Goal: Find contact information: Find contact information

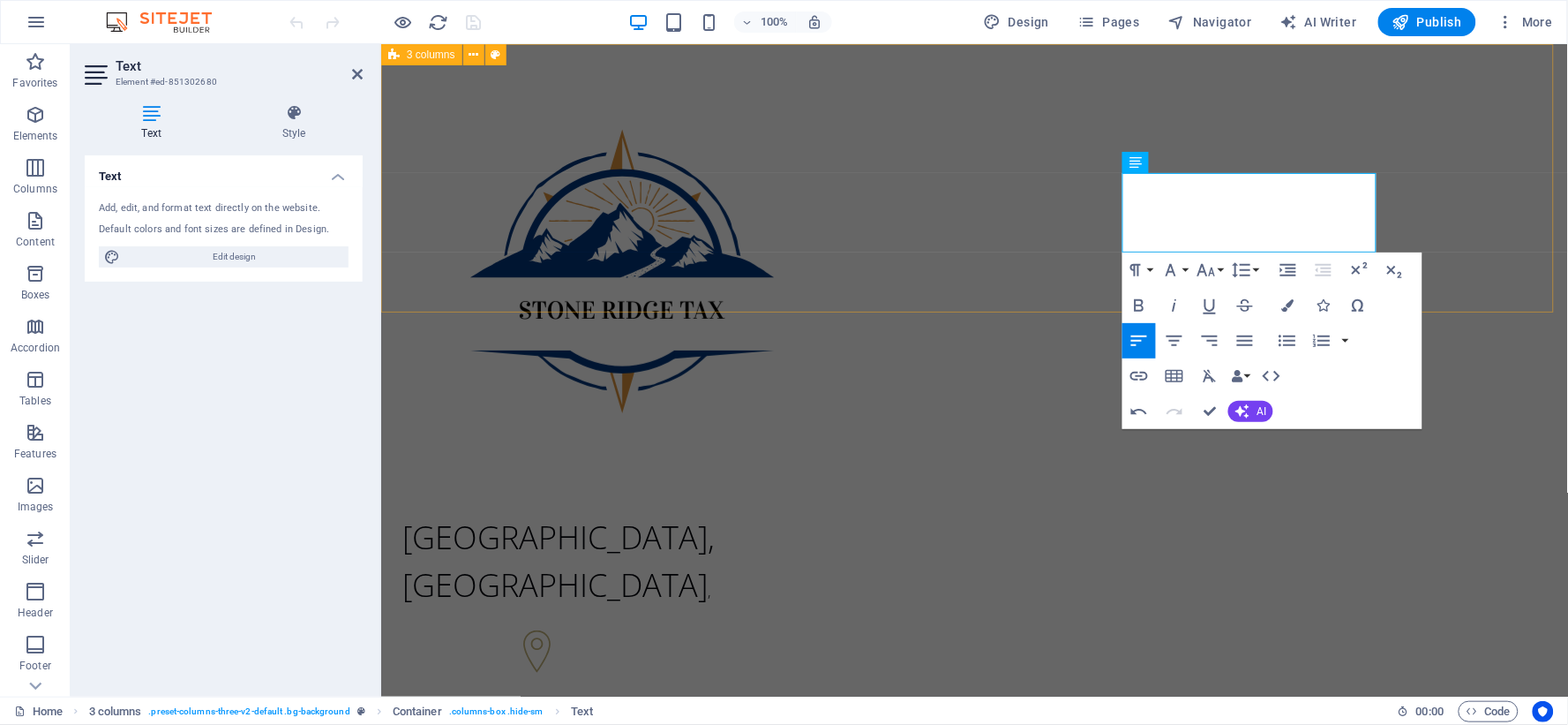
click at [1109, 213] on div "[GEOGRAPHIC_DATA], [GEOGRAPHIC_DATA] , [PHONE_NUMBER] [EMAIL_ADDRESS][DOMAIN_NA…" at bounding box center [974, 448] width 1187 height 811
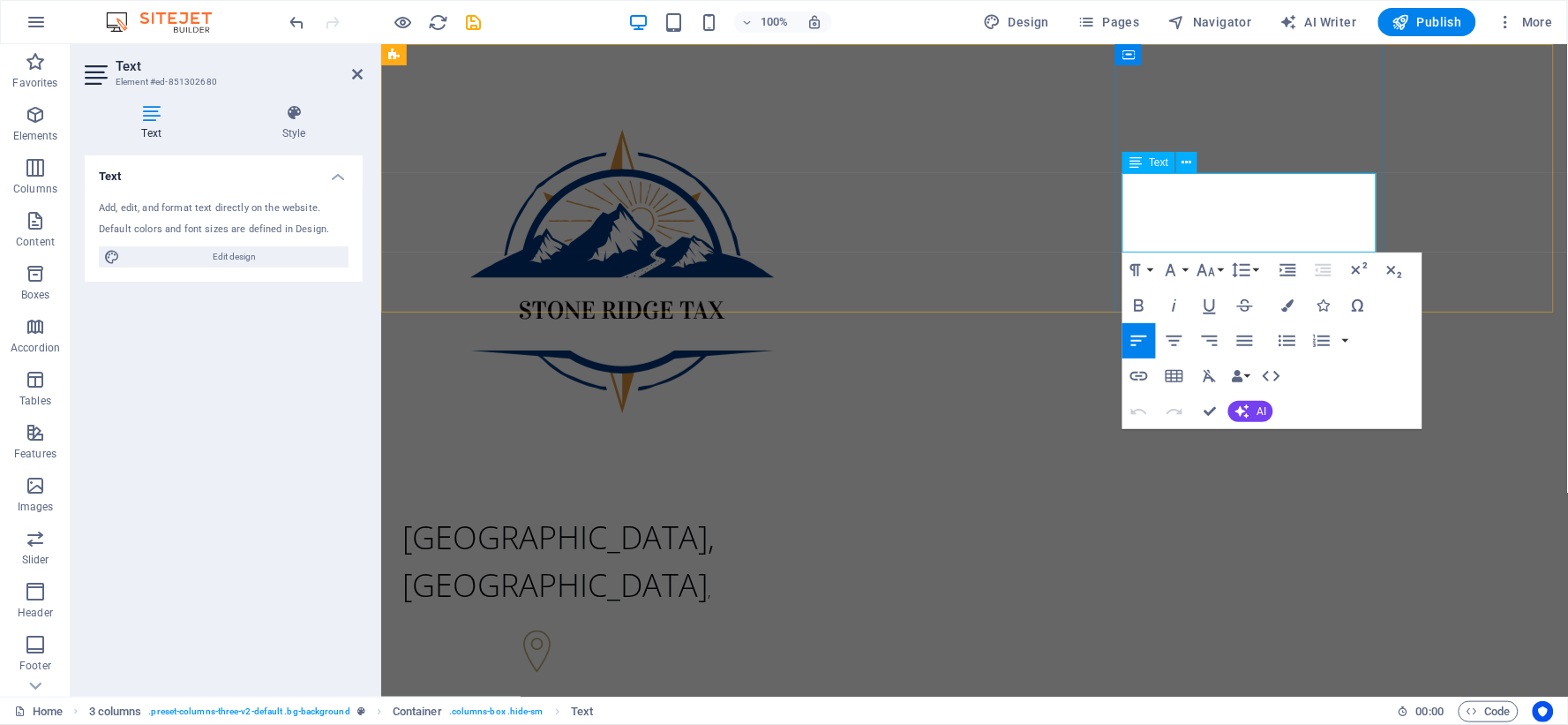
click at [662, 506] on div "[GEOGRAPHIC_DATA], [GEOGRAPHIC_DATA] ," at bounding box center [528, 595] width 268 height 178
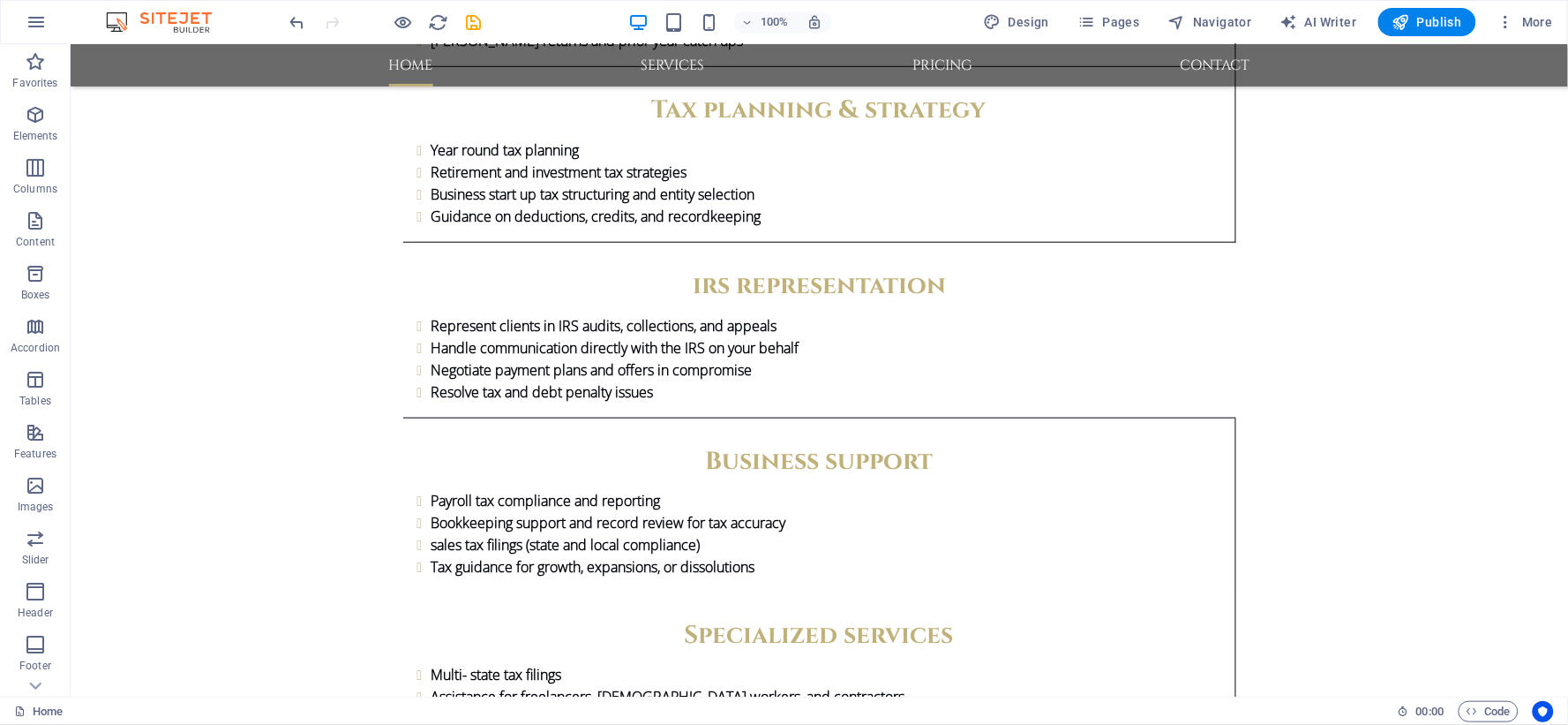
scroll to position [2403, 0]
